Goal: Task Accomplishment & Management: Manage account settings

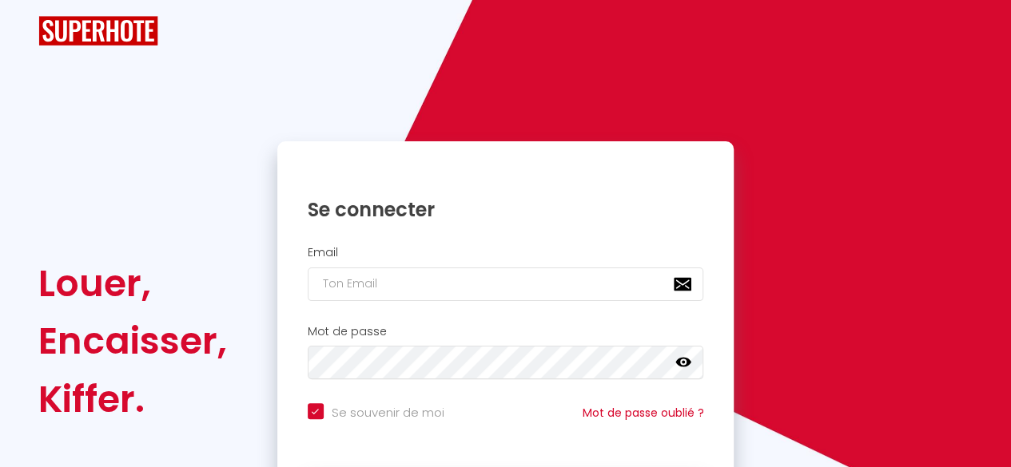
checkbox input "true"
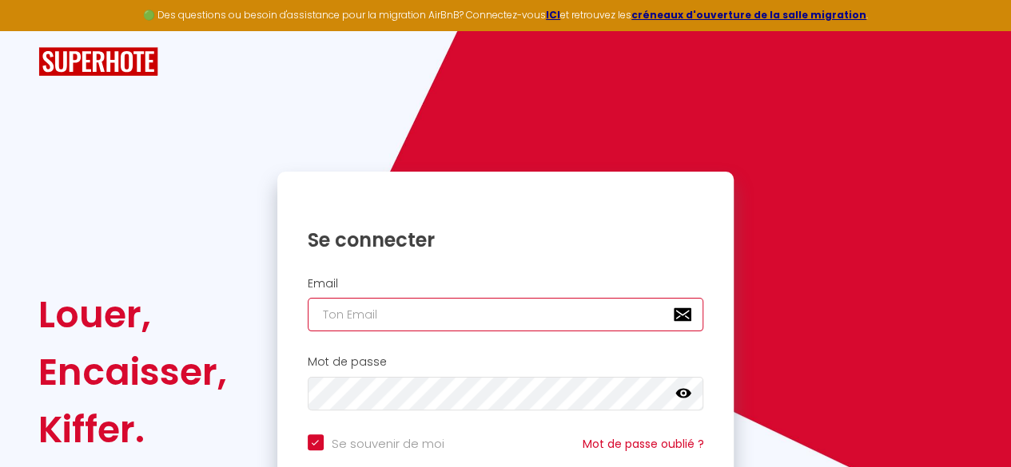
click at [355, 317] on input "email" at bounding box center [506, 315] width 396 height 34
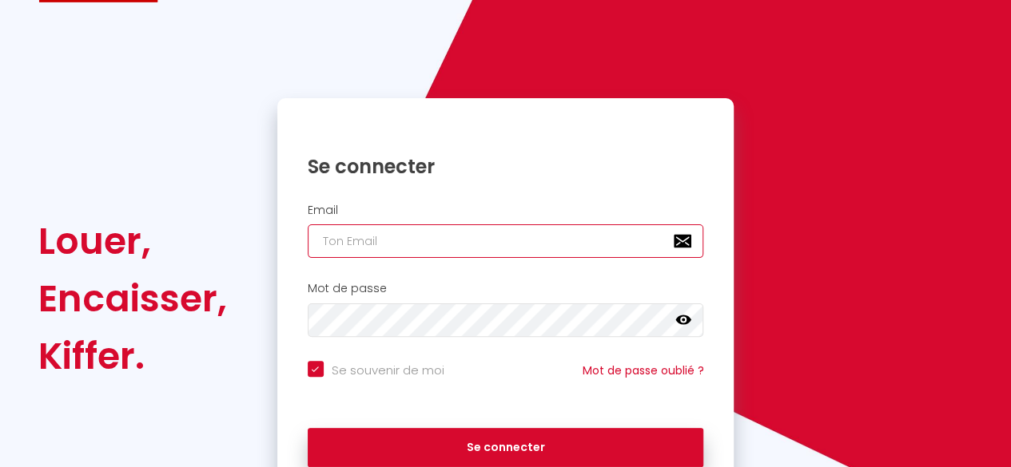
click at [379, 239] on input "email" at bounding box center [506, 241] width 396 height 34
type input "[EMAIL_ADDRESS][DOMAIN_NAME]"
checkbox input "true"
click at [420, 245] on input "[EMAIL_ADDRESS][DOMAIN_NAME]" at bounding box center [506, 241] width 396 height 34
type input "[EMAIL_ADDRESS][DOMAIN_NAME]"
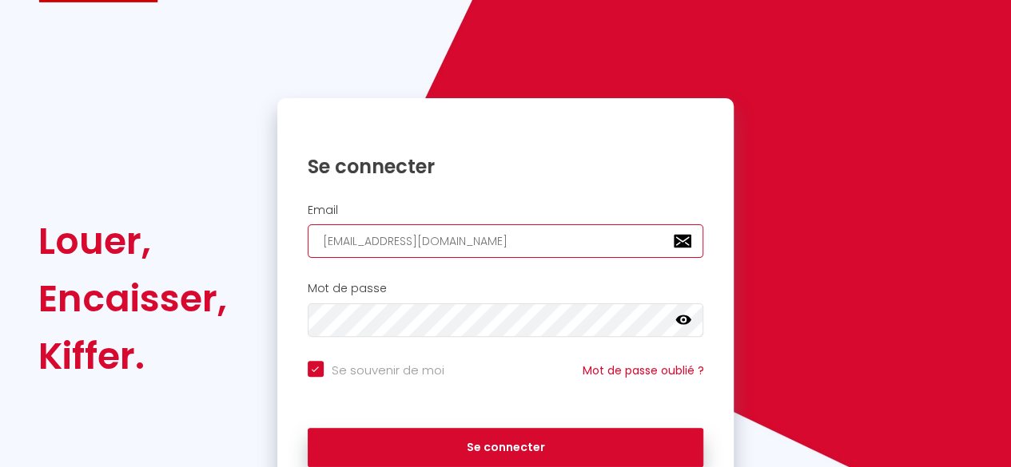
checkbox input "true"
type input "[EMAIL_ADDRESS][DOMAIN_NAME]"
checkbox input "true"
type input "[EMAIL_ADDRESS][DOMAIN_NAME]"
checkbox input "true"
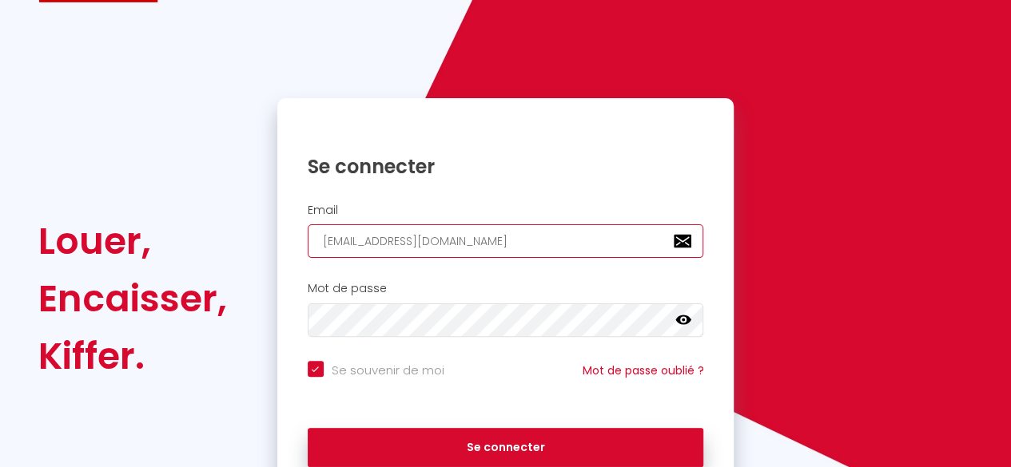
type input "[EMAIL_ADDRESS][DOMAIN_NAME]"
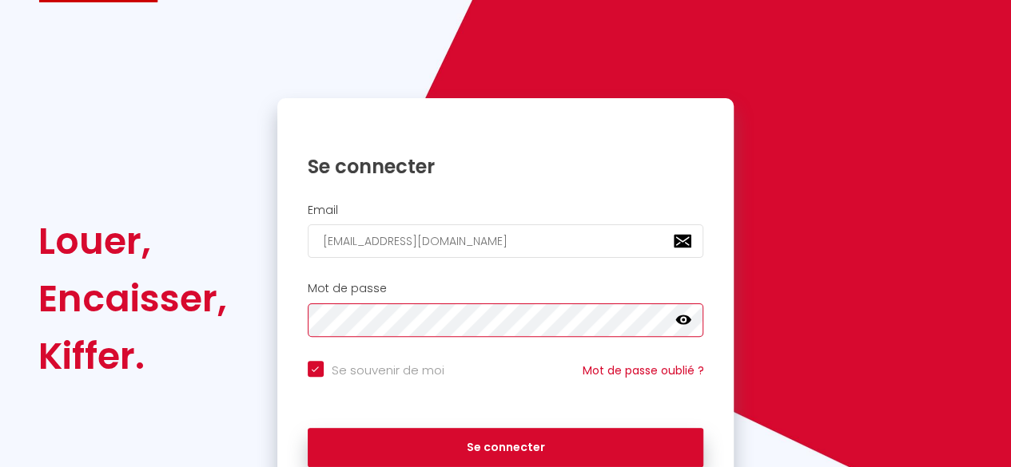
click at [308, 428] on button "Se connecter" at bounding box center [506, 448] width 396 height 40
checkbox input "true"
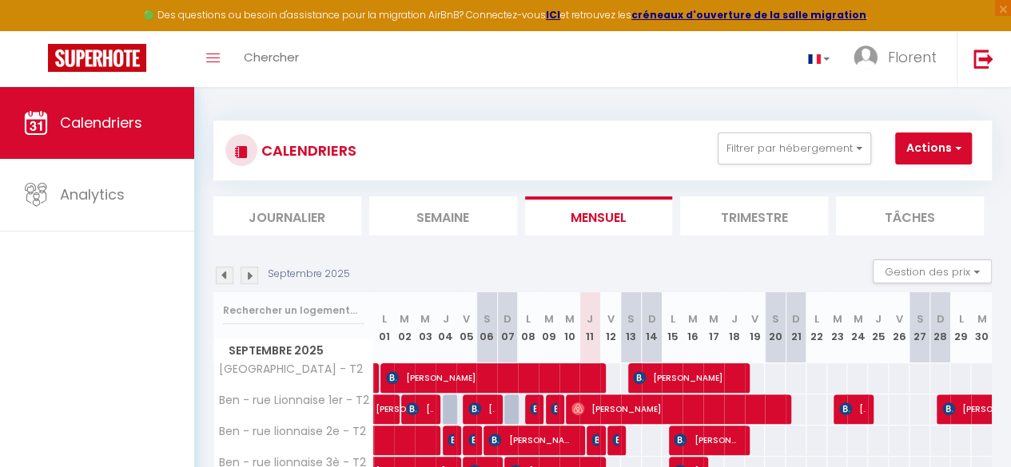
scroll to position [2, 0]
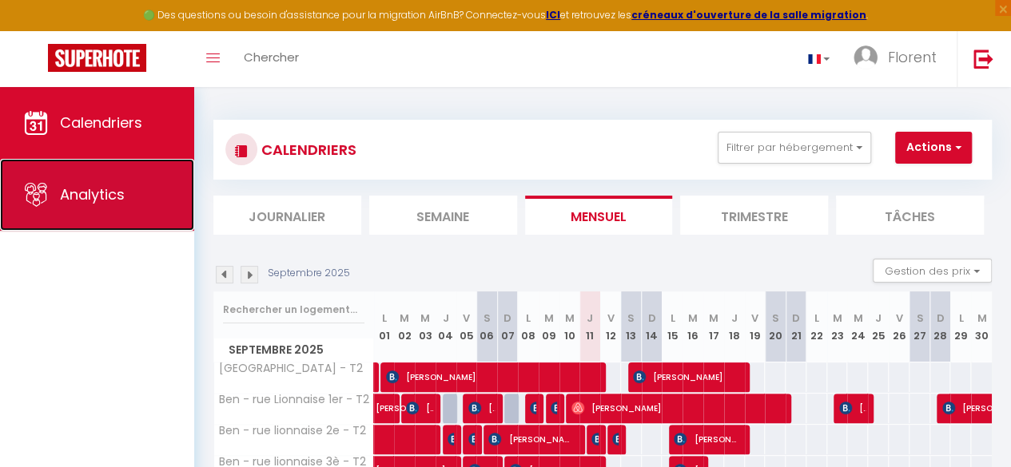
click at [83, 221] on link "Analytics" at bounding box center [97, 195] width 194 height 72
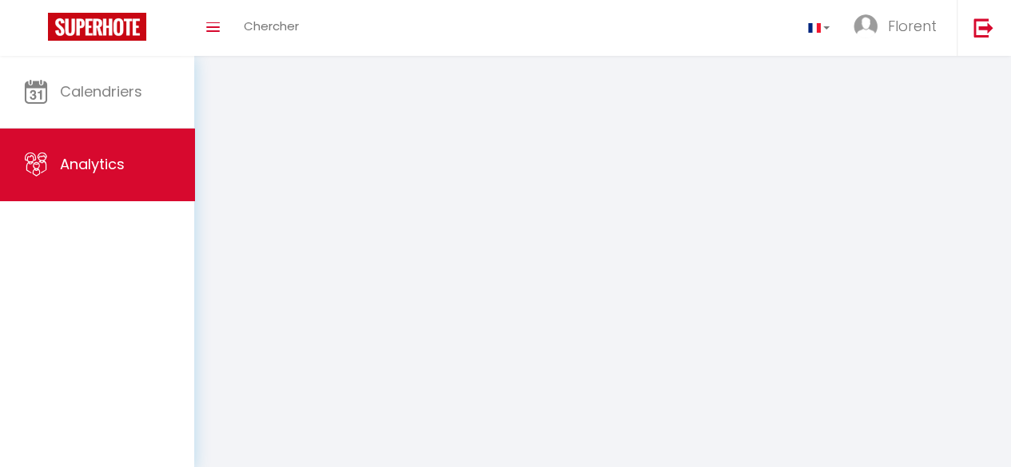
select select "2025"
select select "9"
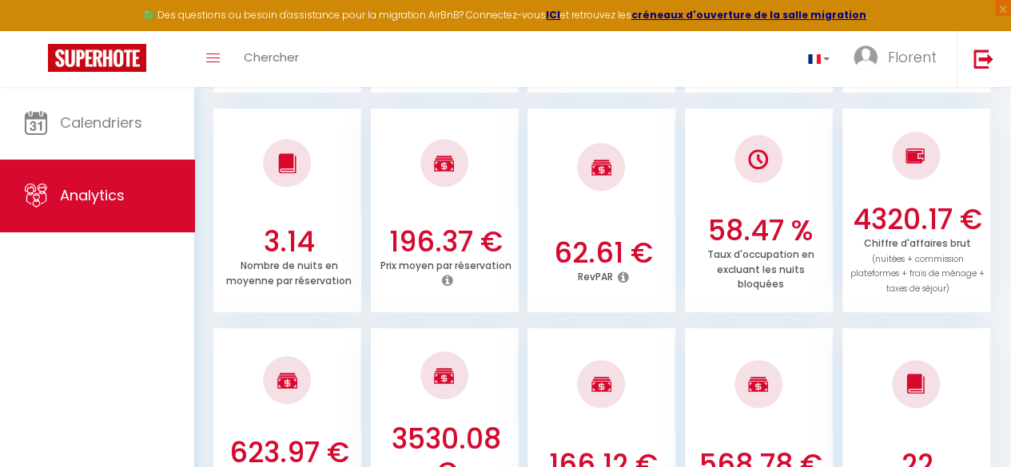
scroll to position [426, 0]
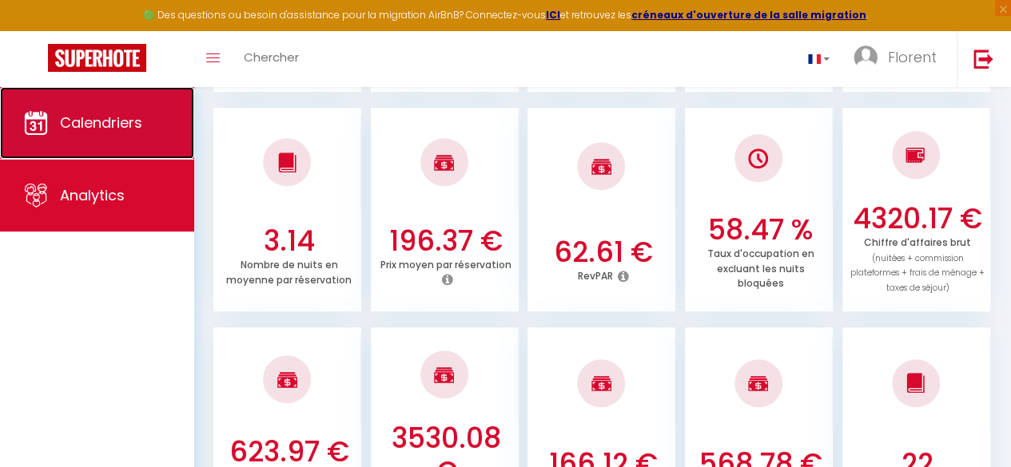
click at [42, 122] on icon at bounding box center [36, 123] width 24 height 24
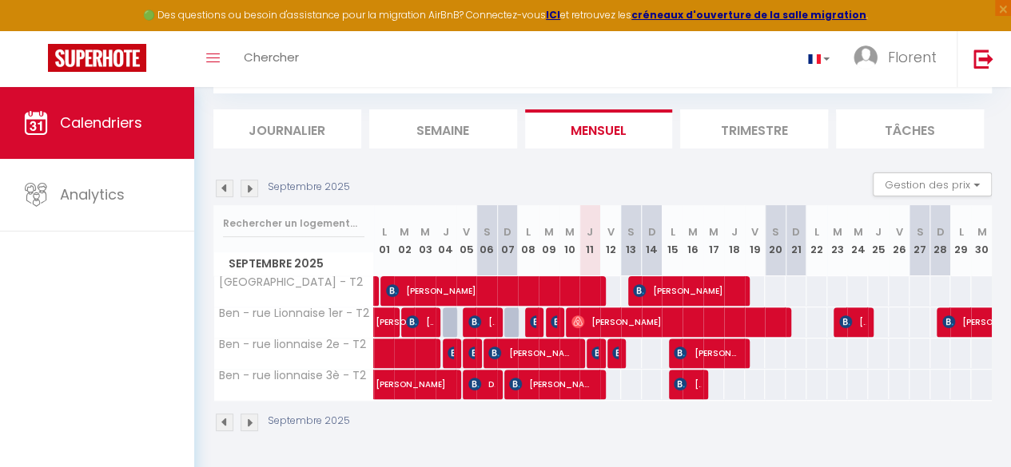
scroll to position [97, 0]
click at [552, 316] on img at bounding box center [556, 322] width 13 height 13
select select "OK"
select select "KO"
select select "0"
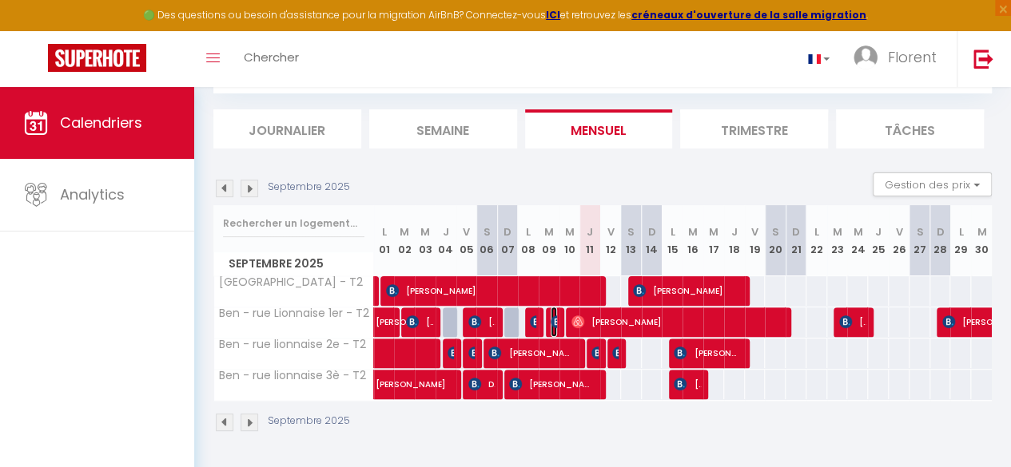
select select "0"
select select "1"
select select
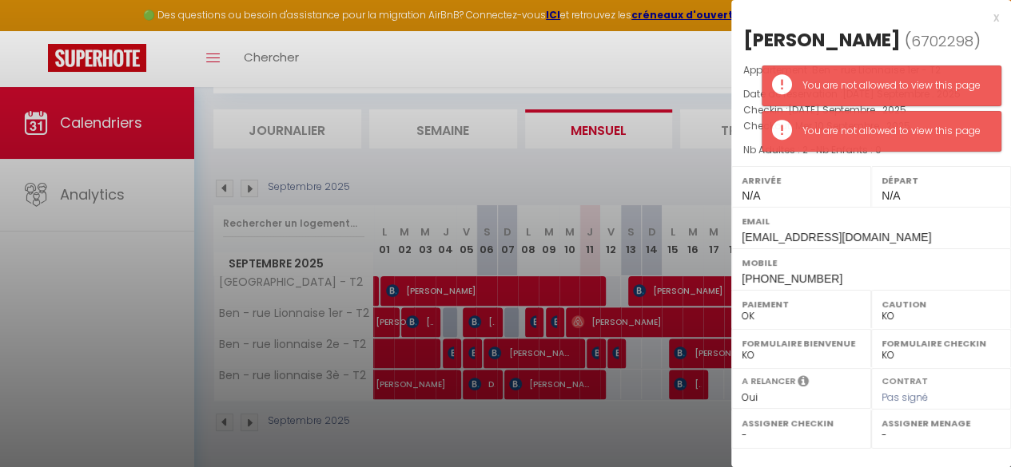
click at [527, 304] on div at bounding box center [505, 233] width 1011 height 467
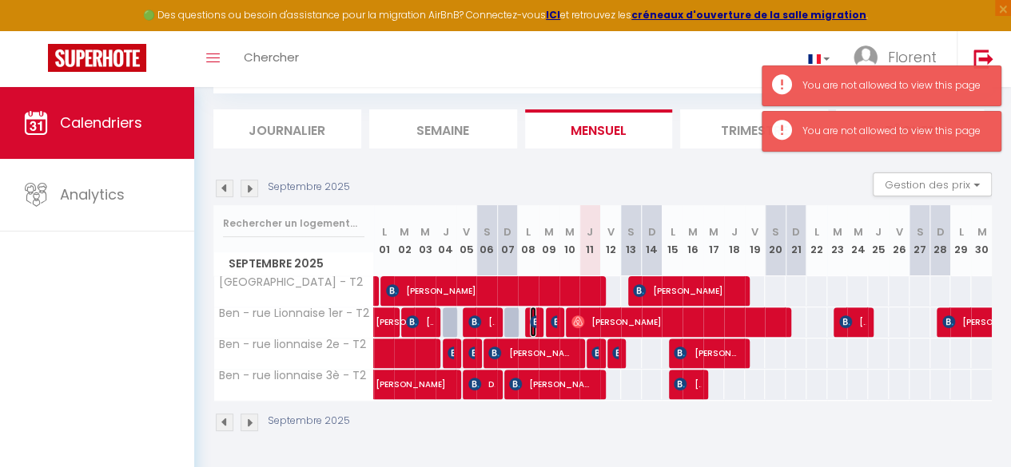
click at [530, 307] on span "[PERSON_NAME] Tifoun" at bounding box center [533, 322] width 6 height 30
select select
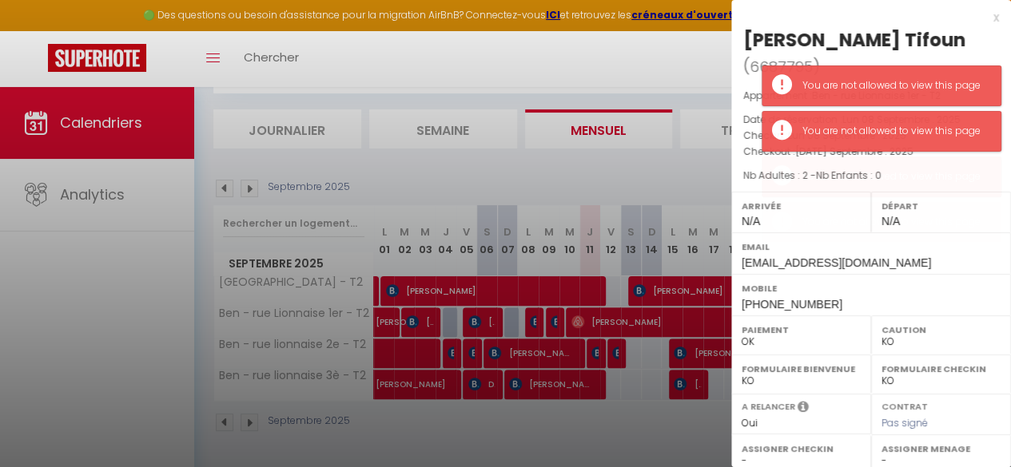
click at [585, 346] on div at bounding box center [505, 233] width 1011 height 467
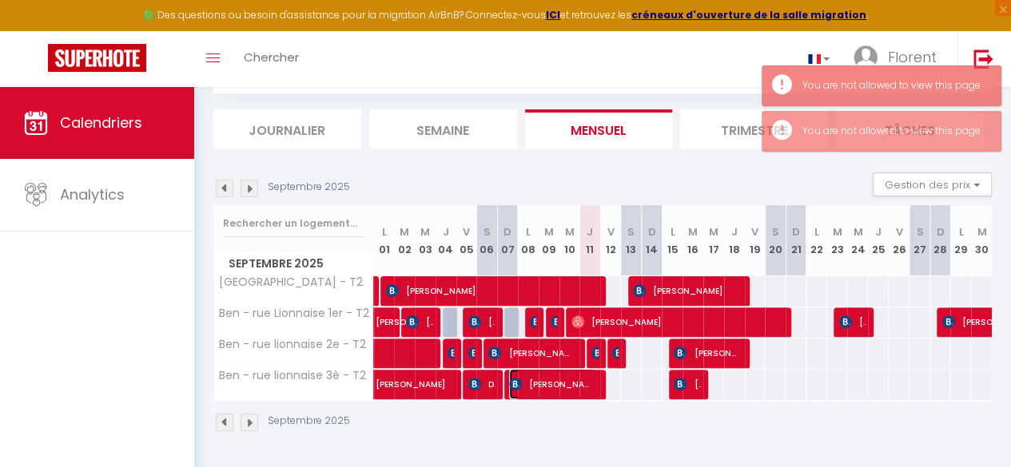
click at [514, 378] on img at bounding box center [515, 384] width 13 height 13
select select
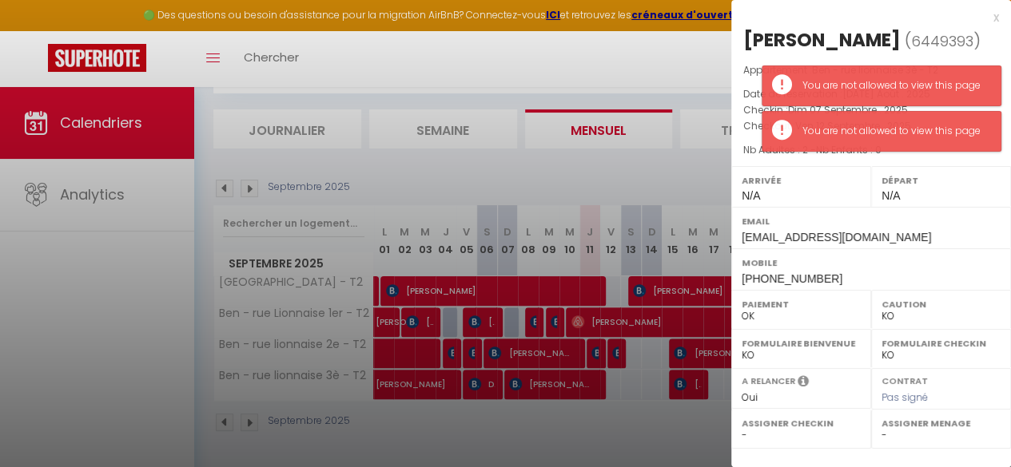
click at [518, 340] on div at bounding box center [505, 233] width 1011 height 467
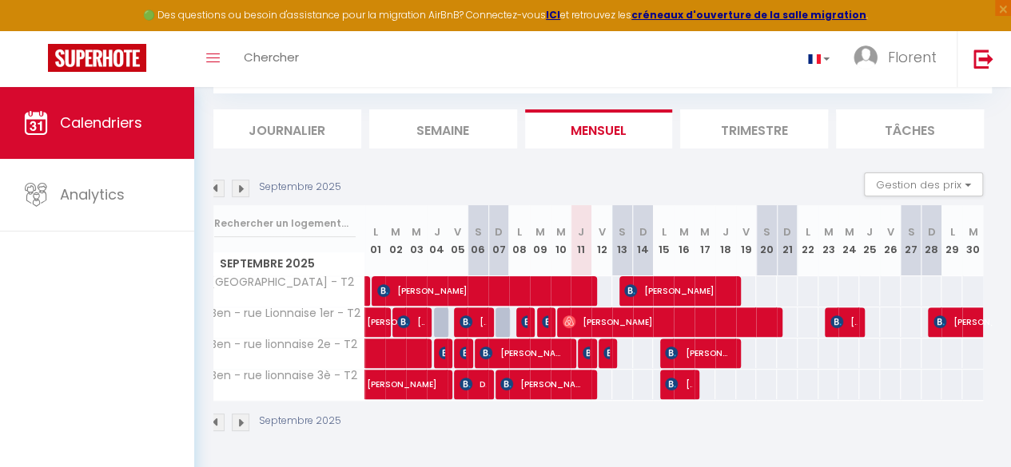
scroll to position [97, 0]
